Goal: Transaction & Acquisition: Purchase product/service

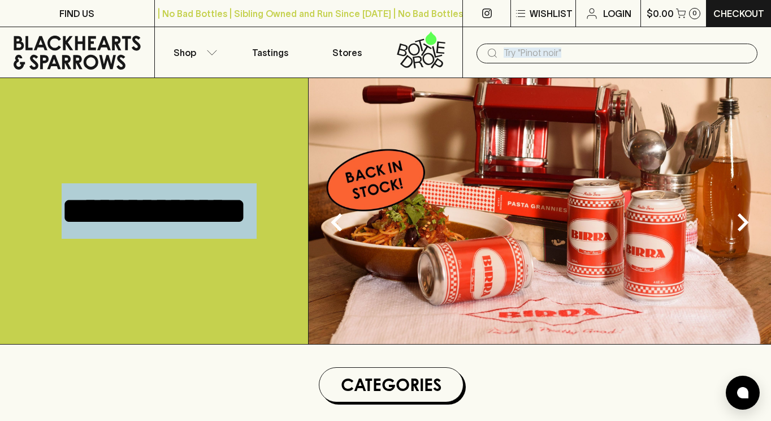
drag, startPoint x: 499, startPoint y: 72, endPoint x: 503, endPoint y: 83, distance: 11.3
click at [660, 14] on p "$0.00" at bounding box center [660, 14] width 27 height 14
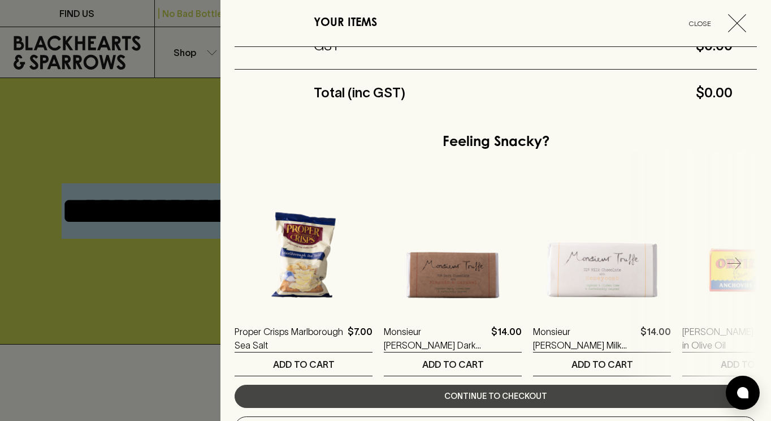
scroll to position [138, 0]
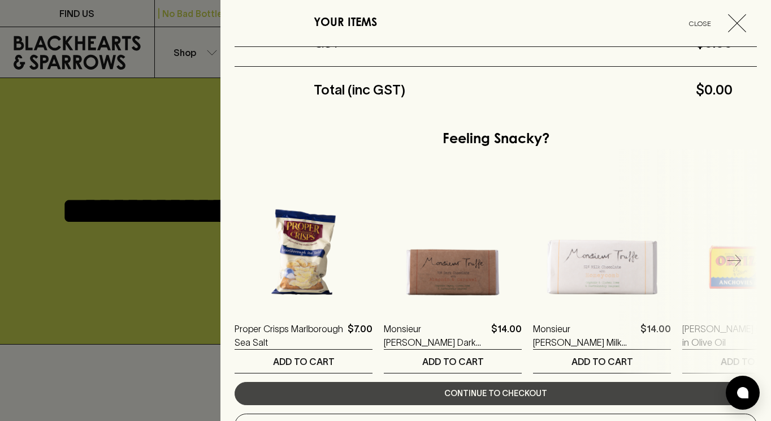
click at [113, 211] on div at bounding box center [385, 210] width 771 height 421
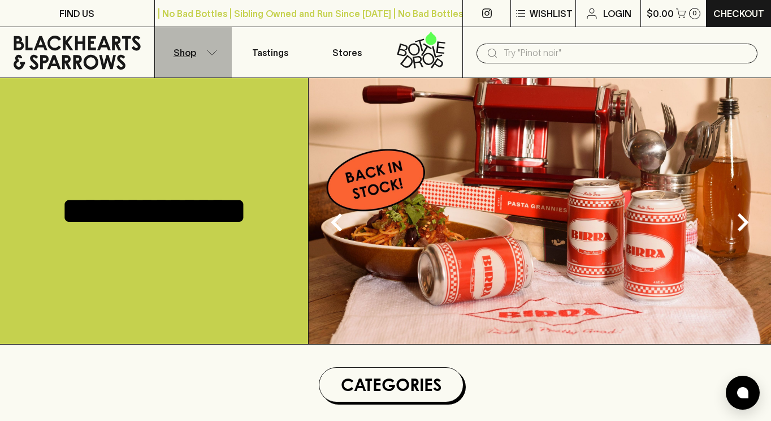
click at [208, 62] on button "Shop" at bounding box center [193, 52] width 77 height 50
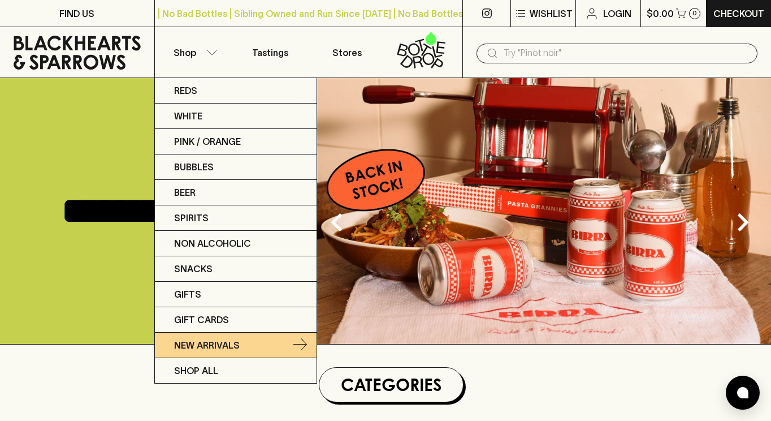
click at [228, 347] on p "New Arrivals" at bounding box center [207, 345] width 66 height 14
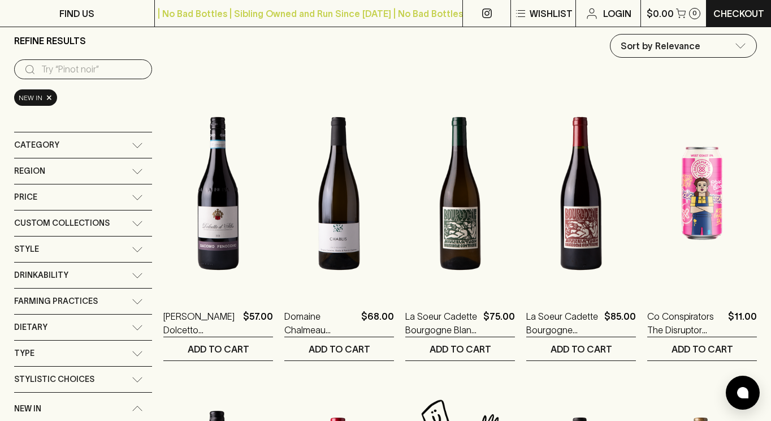
scroll to position [408, 0]
